Goal: Navigation & Orientation: Find specific page/section

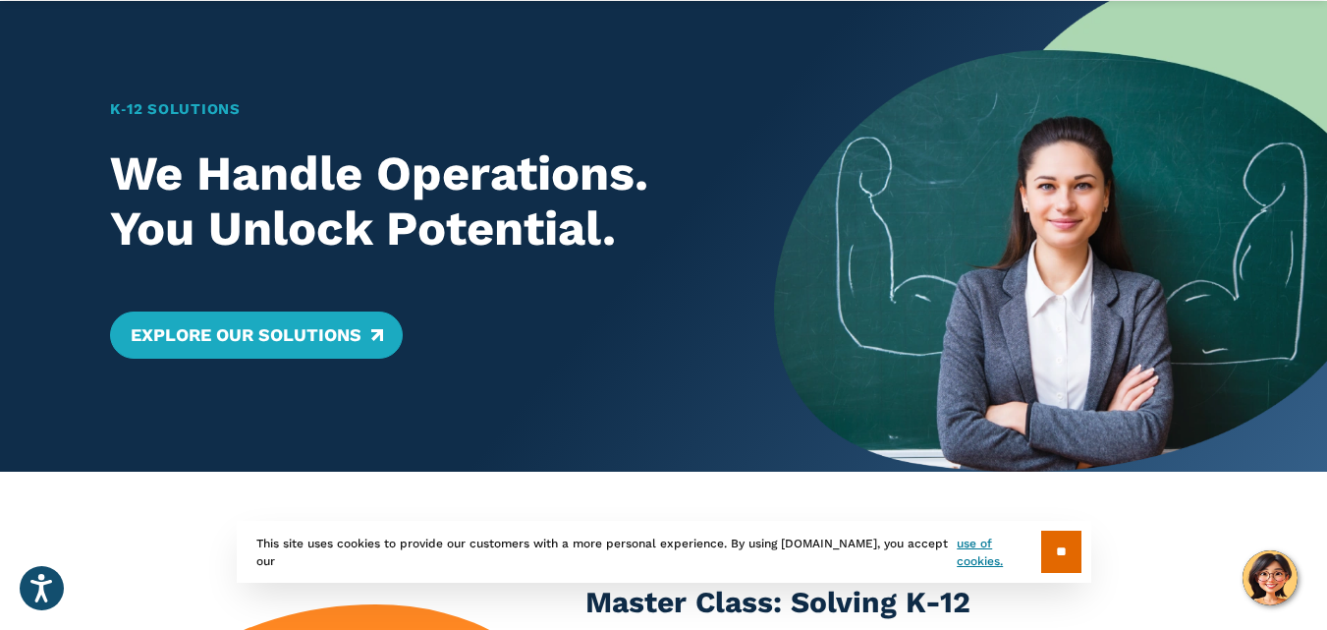
scroll to position [295, 0]
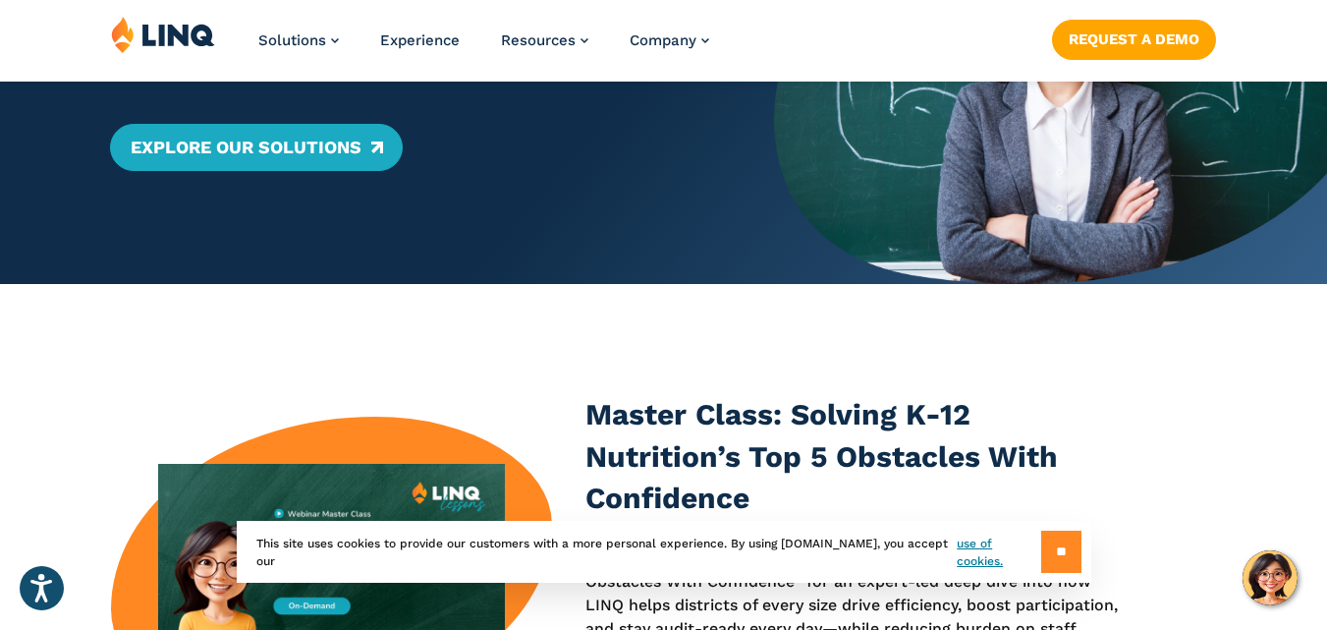
click at [1045, 552] on input "**" at bounding box center [1061, 551] width 40 height 42
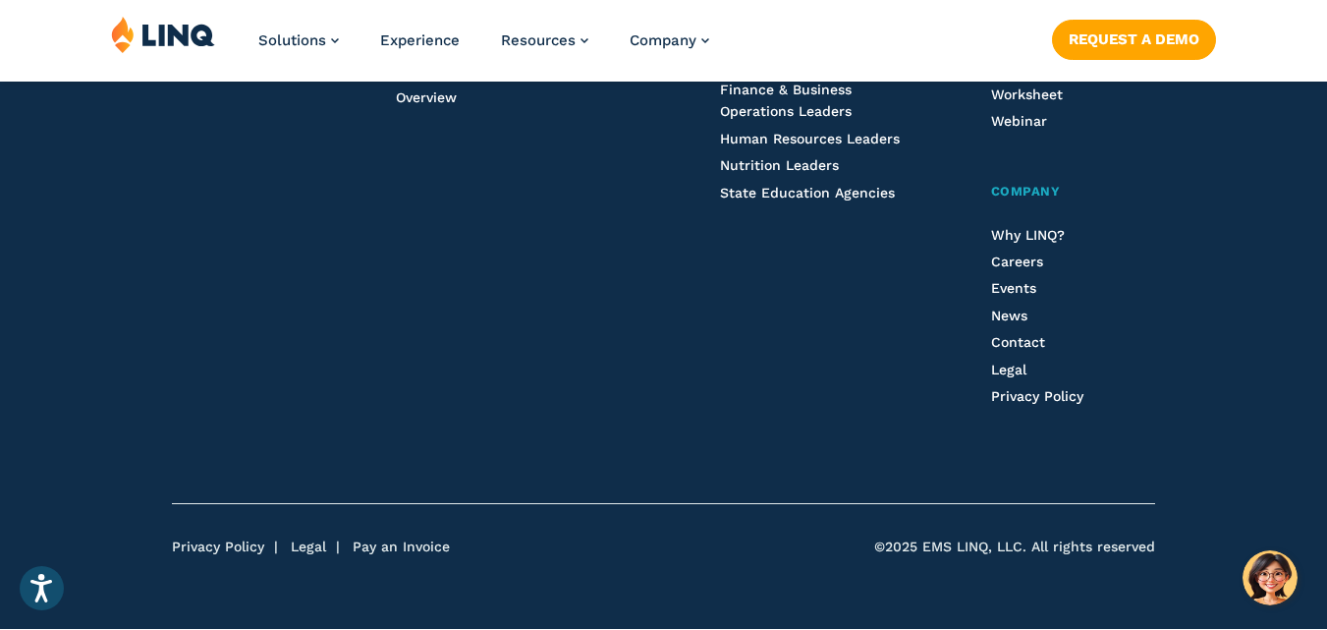
scroll to position [5378, 0]
click at [308, 541] on link "Legal" at bounding box center [308, 546] width 35 height 16
drag, startPoint x: 924, startPoint y: 545, endPoint x: 958, endPoint y: 494, distance: 61.0
click at [1020, 546] on span "©2025 EMS LINQ, LLC. All rights reserved" at bounding box center [1014, 547] width 281 height 20
copy span "EMS LINQ, LLC"
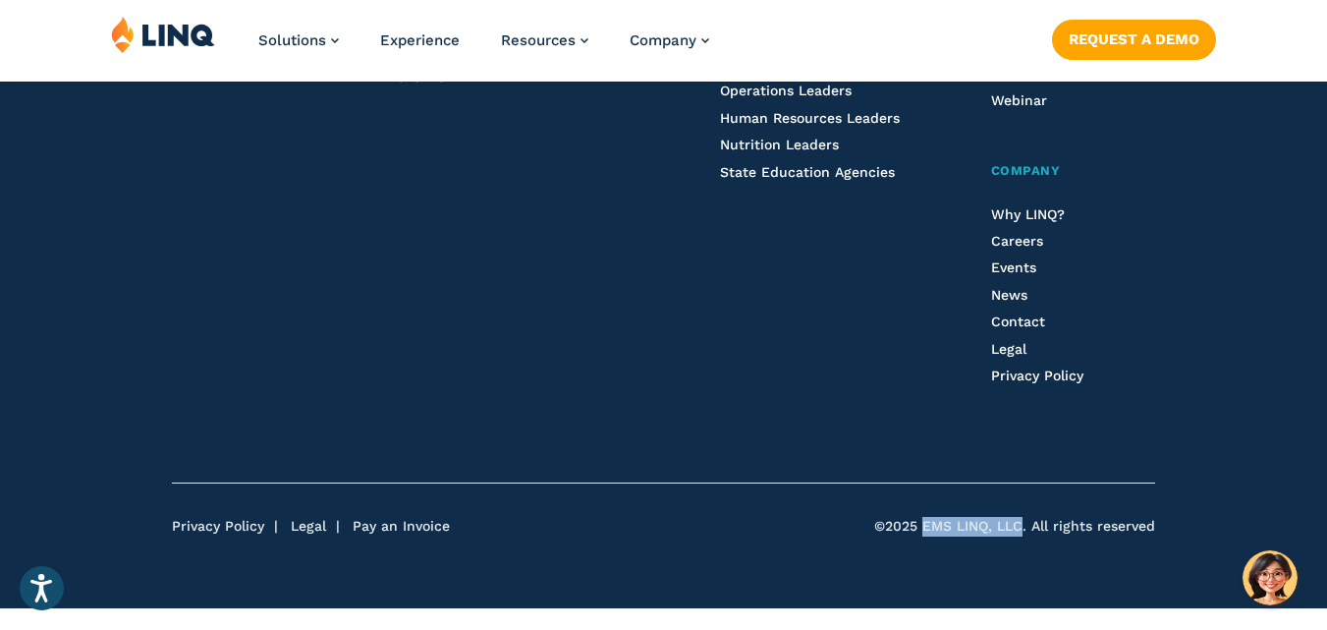
scroll to position [5395, 0]
click at [1014, 300] on span "News" at bounding box center [1009, 295] width 36 height 16
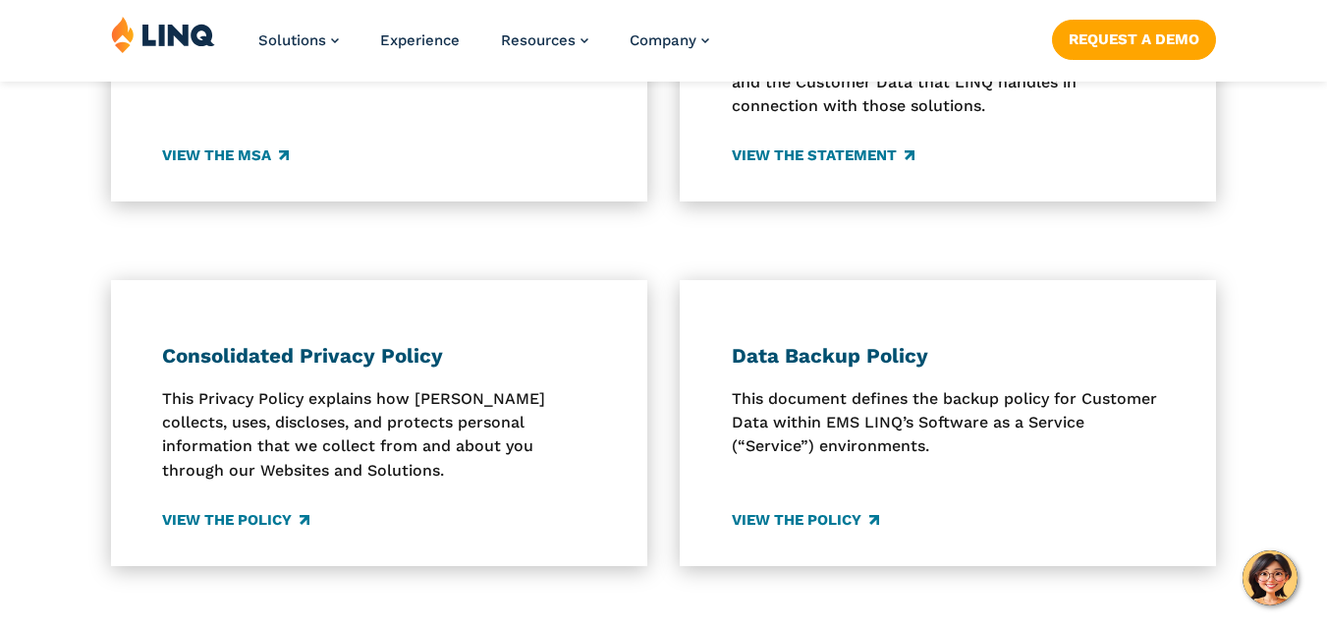
scroll to position [1081, 0]
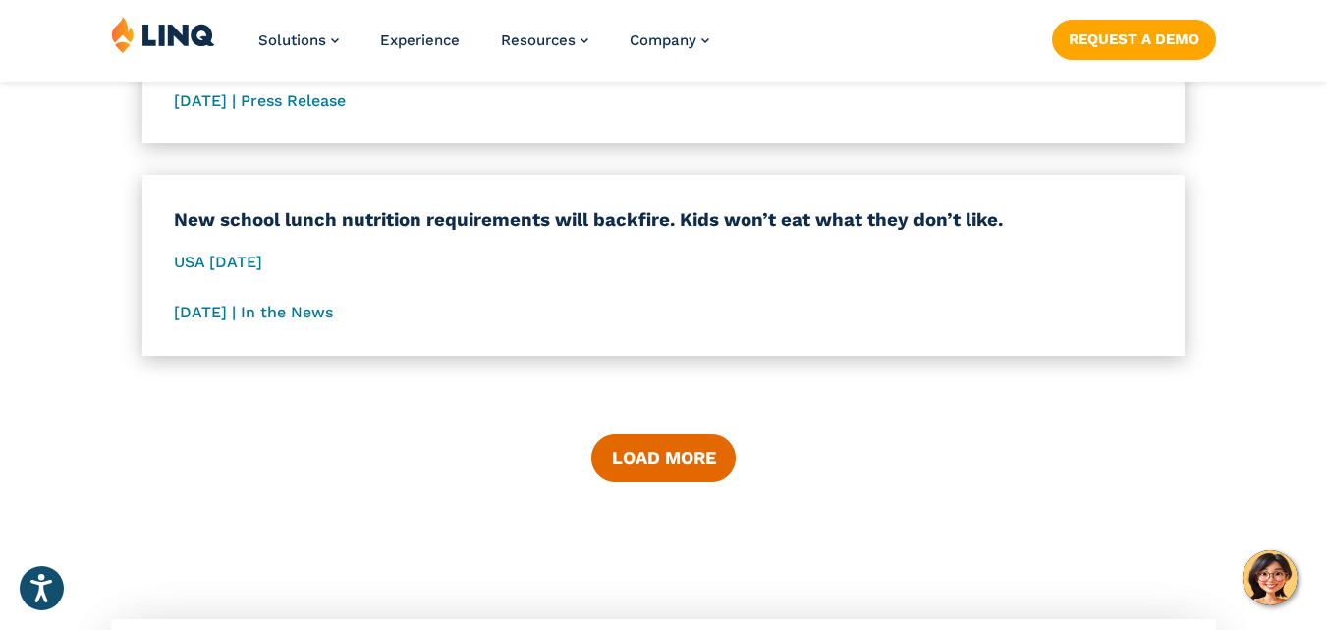
scroll to position [2922, 0]
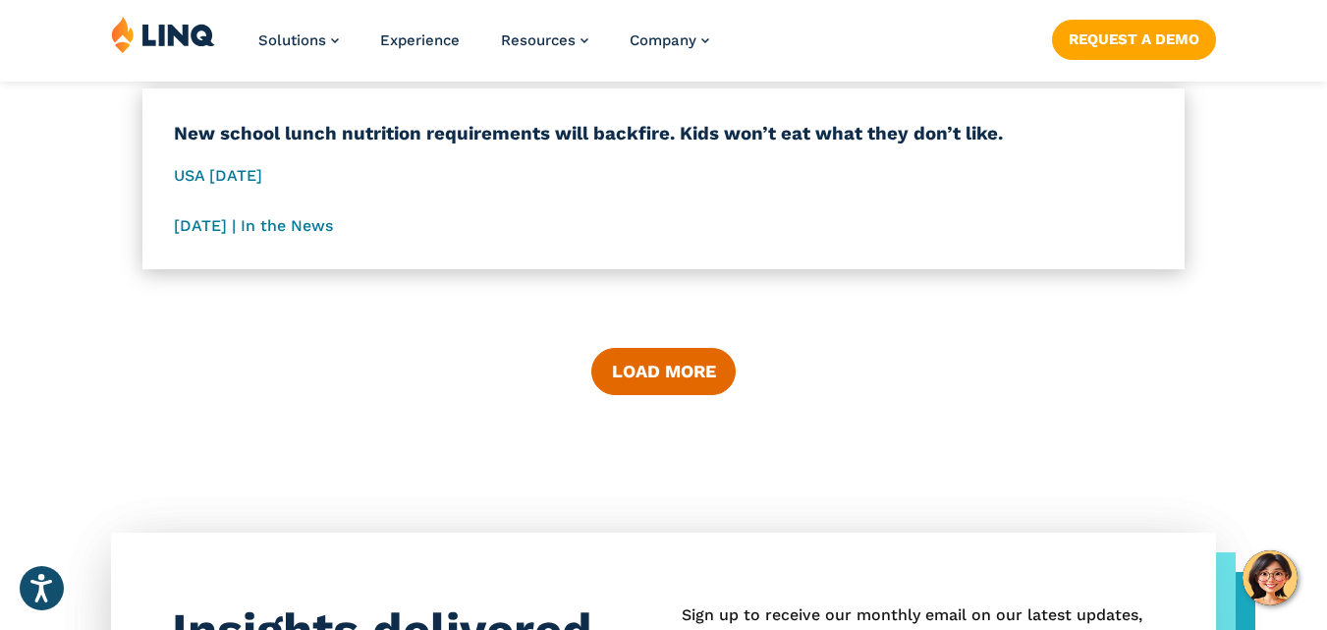
drag, startPoint x: 1340, startPoint y: 354, endPoint x: 1301, endPoint y: 379, distance: 46.9
click at [696, 388] on button "Load More" at bounding box center [662, 371] width 143 height 47
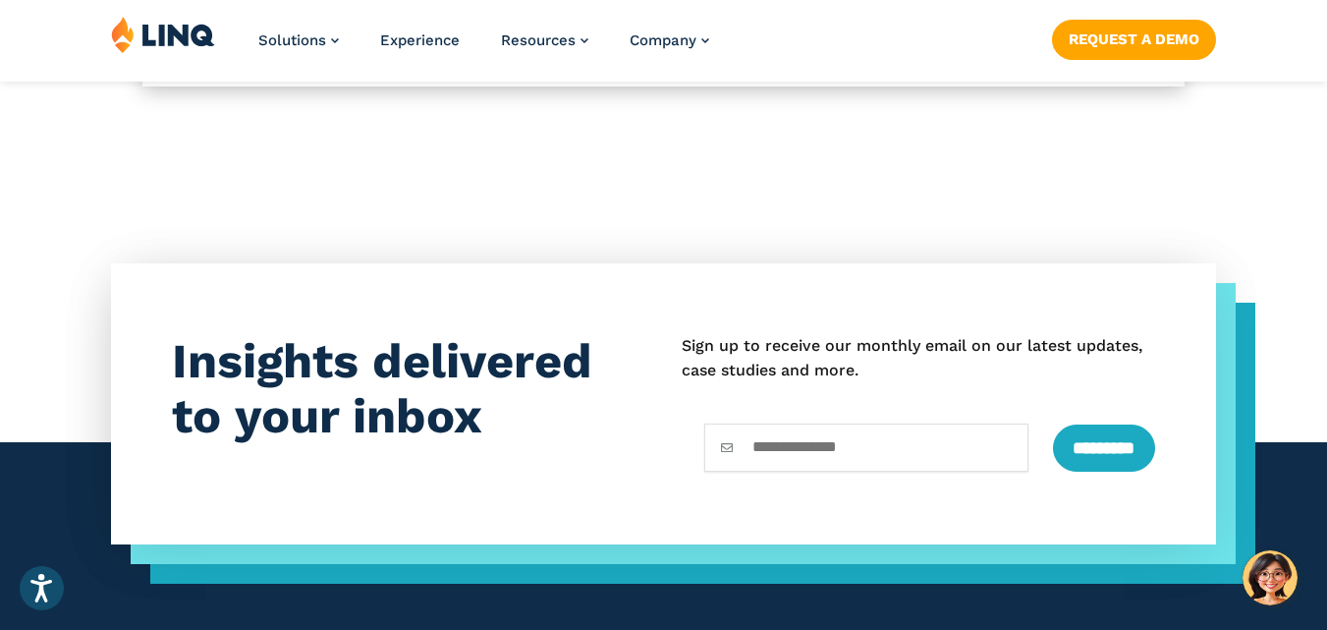
scroll to position [4493, 0]
